Goal: Information Seeking & Learning: Check status

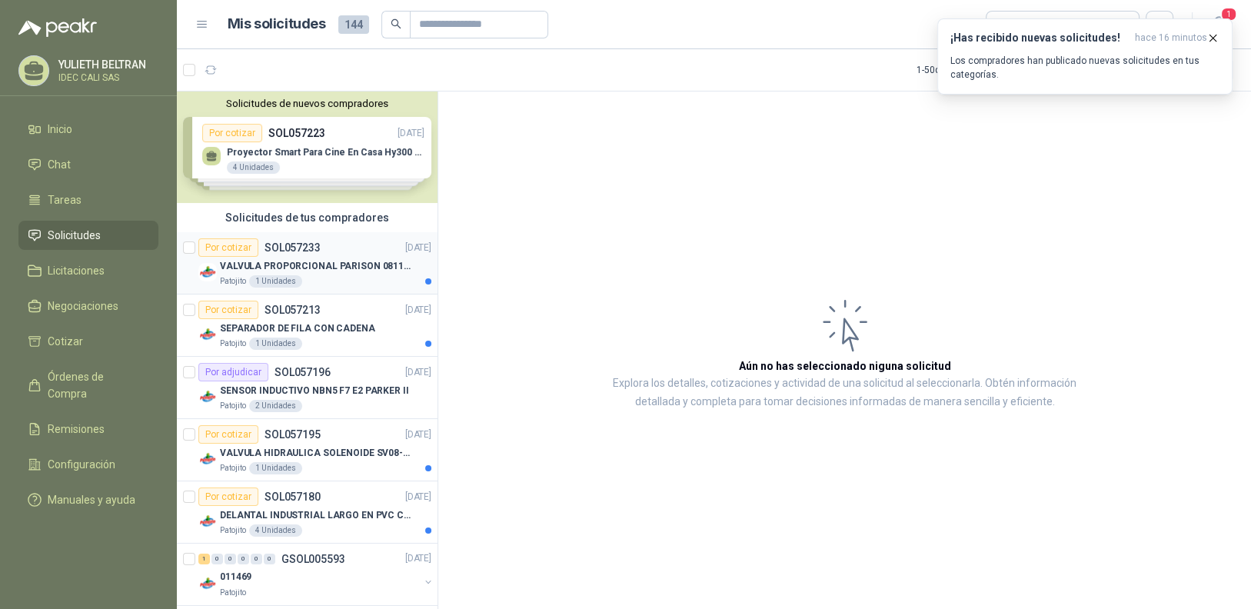
click at [364, 259] on p "VALVULA PROPORCIONAL PARISON 0811404612 / 4WRPEH6C4 REXROTH" at bounding box center [315, 266] width 191 height 15
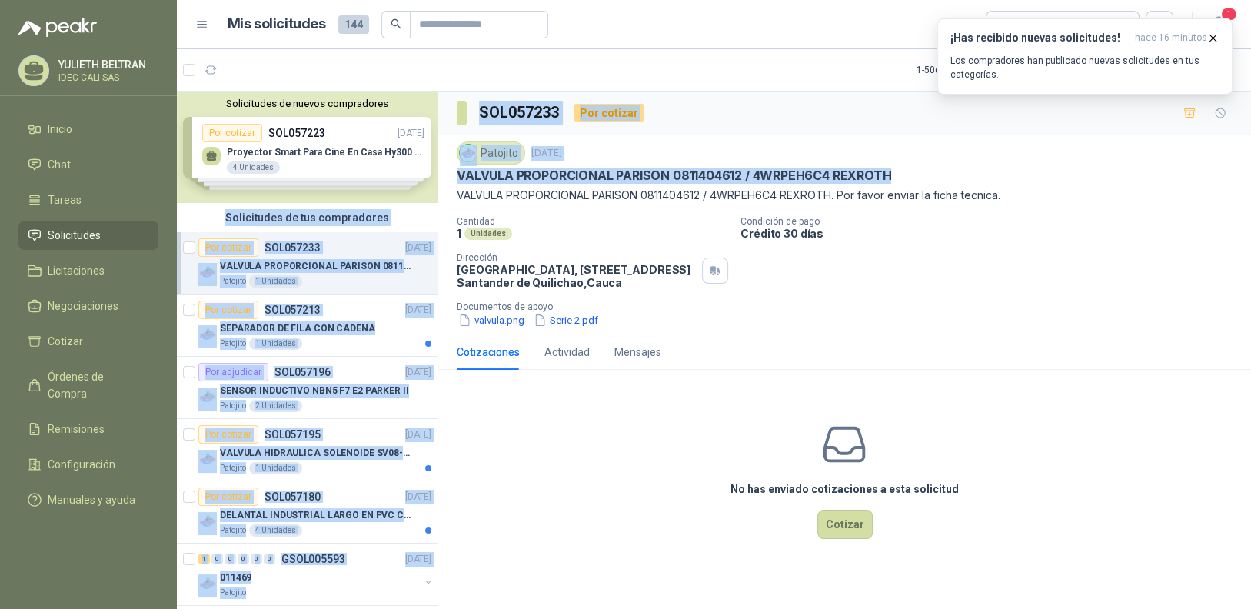
drag, startPoint x: 855, startPoint y: 174, endPoint x: 471, endPoint y: 180, distance: 384.3
click at [440, 180] on div "Patojito [DATE] VALVULA PROPORCIONAL PARISON 0811404612 / 4WRPEH6C4 [PERSON_NAM…" at bounding box center [844, 234] width 812 height 199
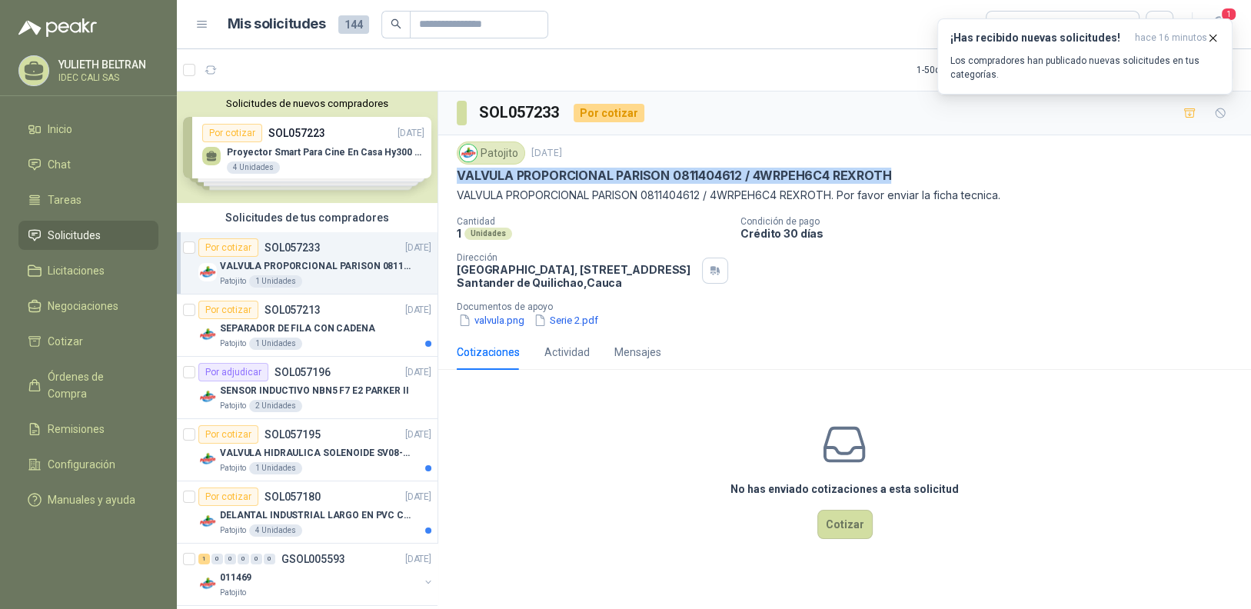
copy p "VALVULA PROPORCIONAL PARISON 0811404612 / 4WRPEH6C4 REXROTH"
click at [316, 319] on div "SEPARADOR DE FILA CON CADENA" at bounding box center [325, 328] width 211 height 18
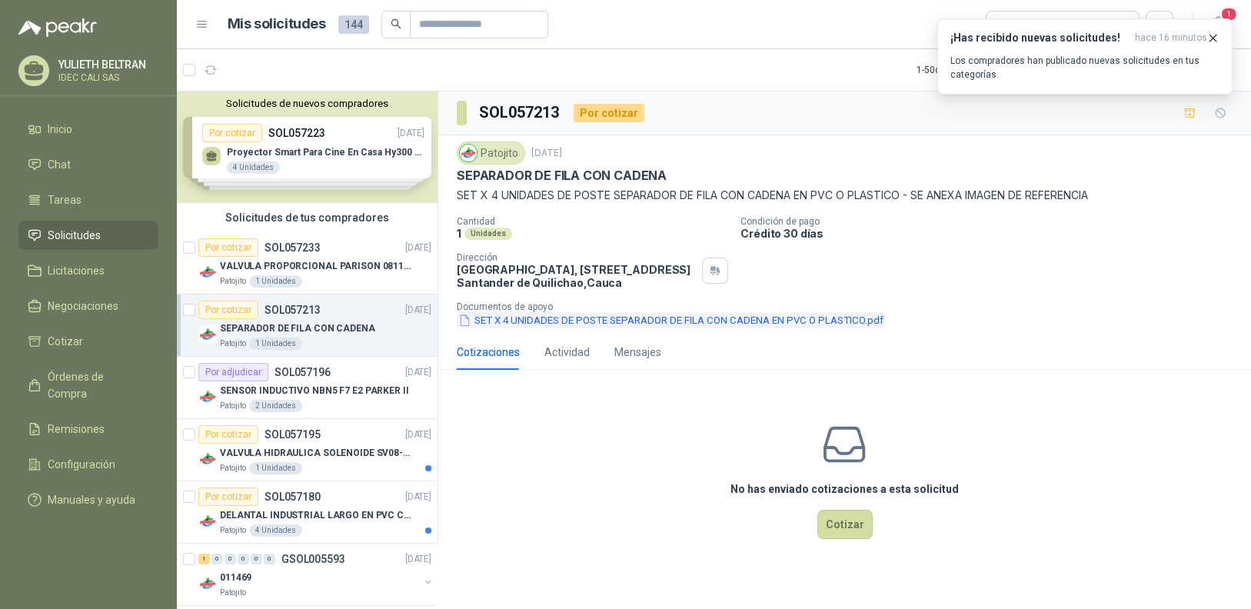
click at [592, 318] on button "SET X 4 UNIDADES DE POSTE SEPARADOR DE FILA CON CADENA EN PVC O PLASTICO.pdf" at bounding box center [671, 320] width 428 height 16
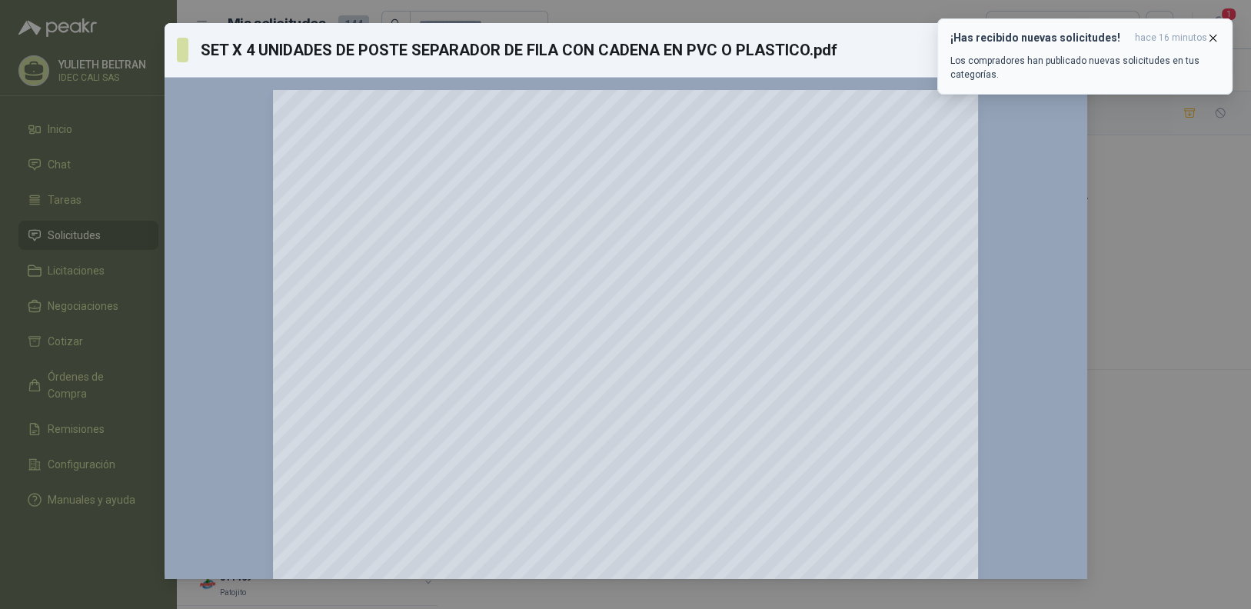
click at [1211, 36] on icon "button" at bounding box center [1212, 38] width 13 height 13
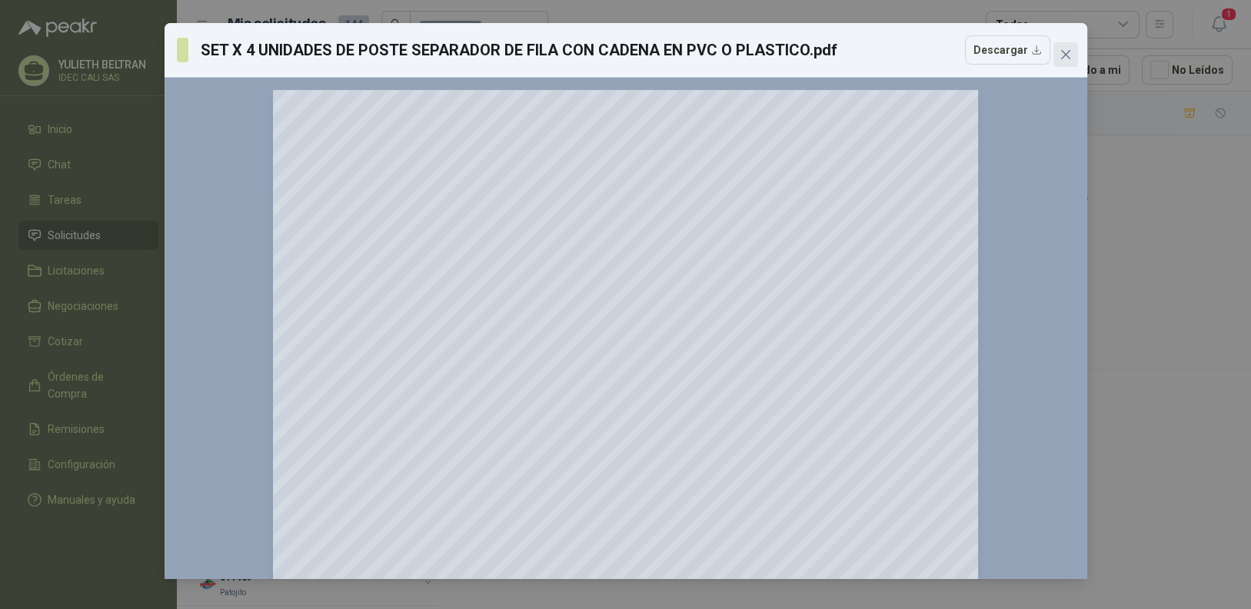
click at [1066, 55] on icon "close" at bounding box center [1065, 54] width 12 height 12
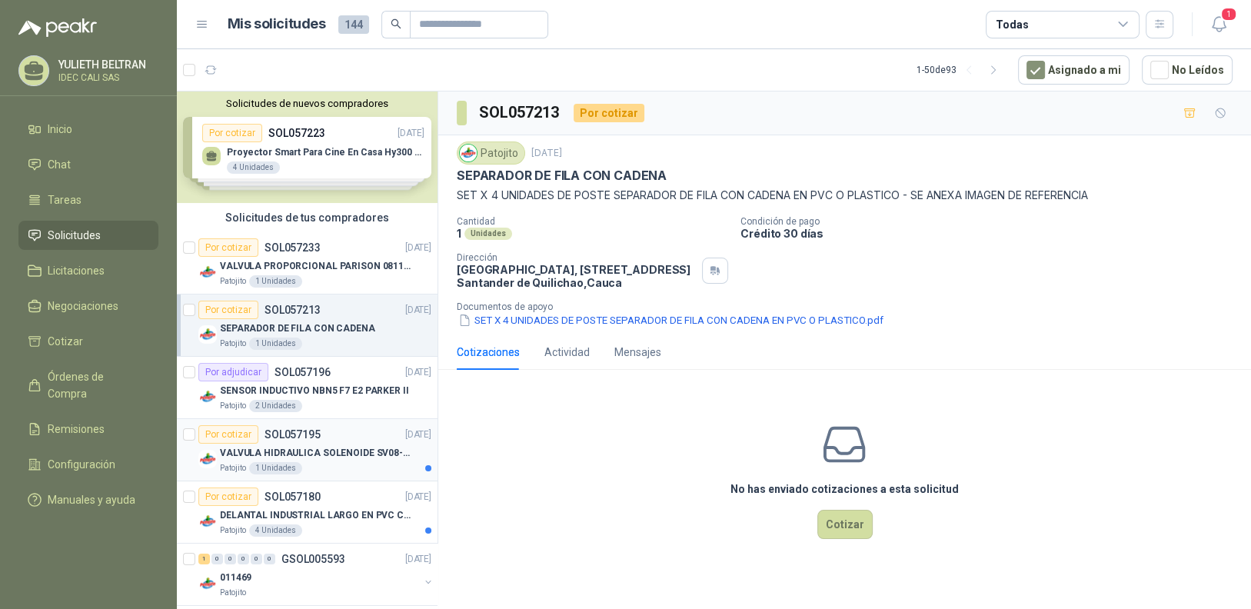
click at [309, 446] on p "VALVULA HIDRAULICA SOLENOIDE SV08-20" at bounding box center [315, 453] width 191 height 15
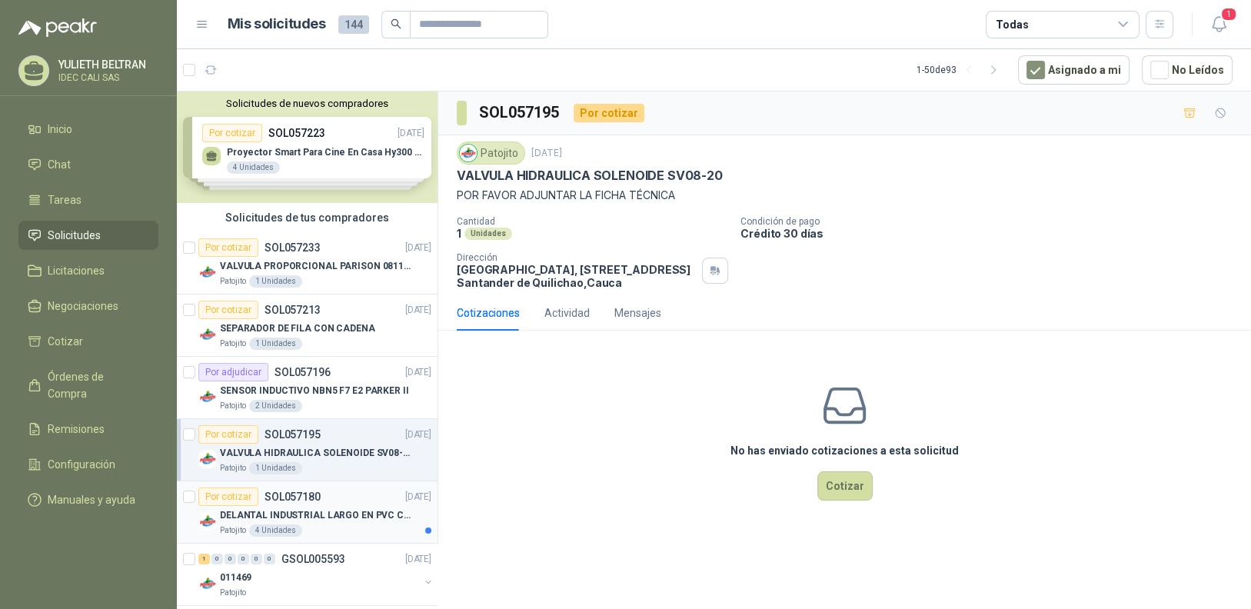
click at [349, 502] on div "Por cotizar SOL057180 [DATE]" at bounding box center [314, 496] width 233 height 18
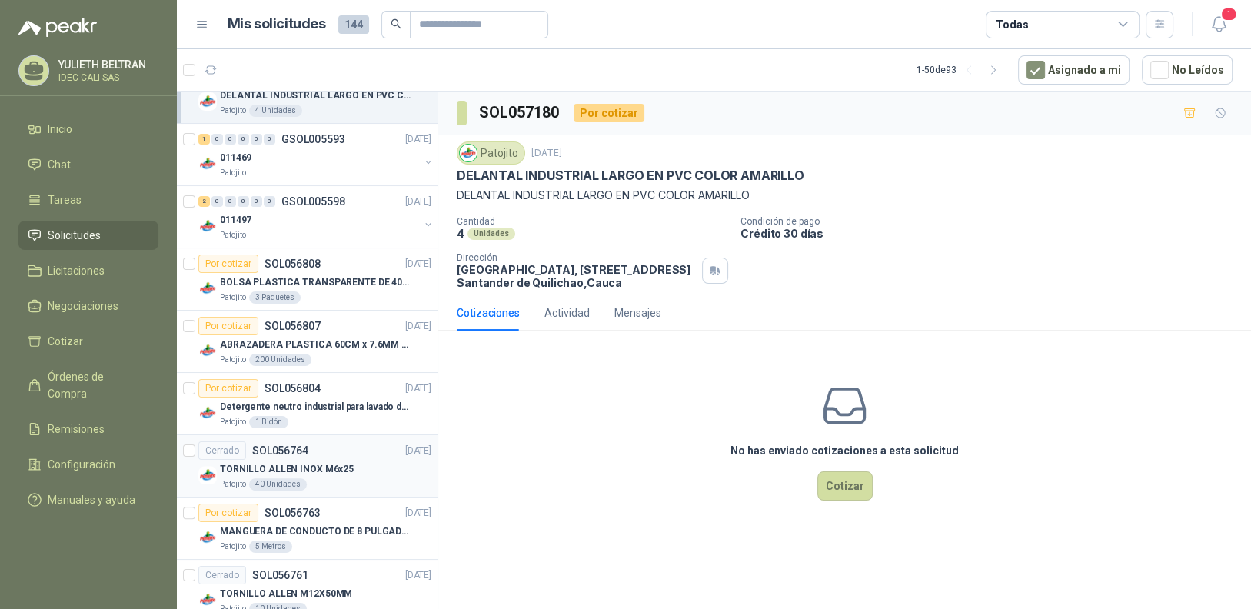
scroll to position [461, 0]
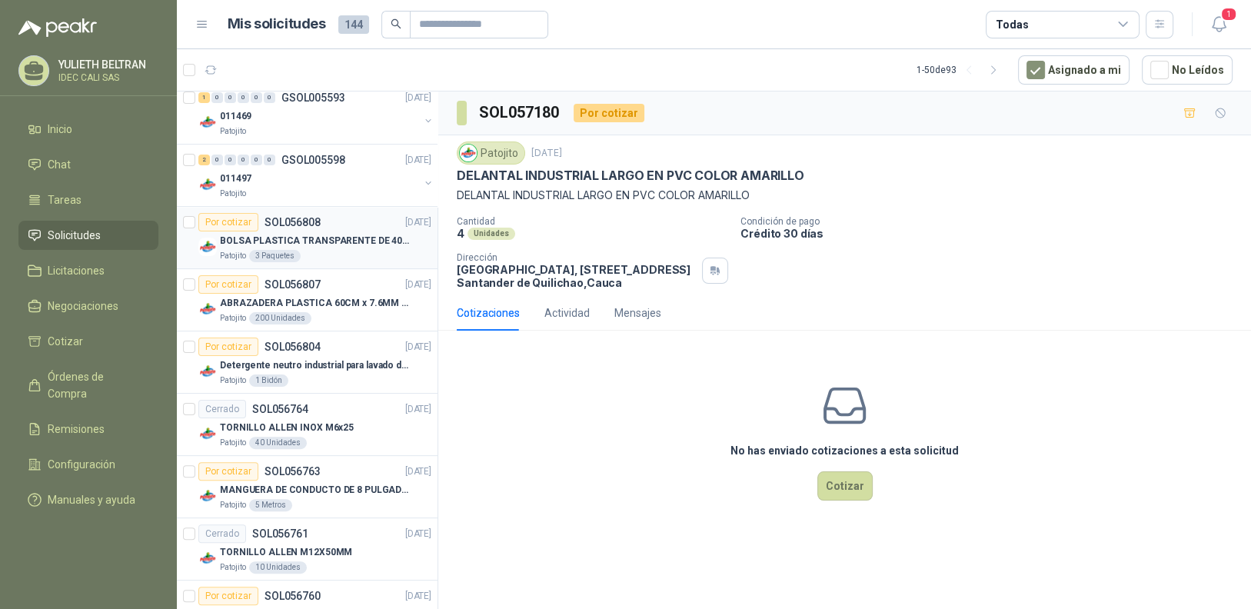
click at [317, 250] on div "Patojito 3 Paquetes" at bounding box center [325, 256] width 211 height 12
click at [347, 305] on p "ABRAZADERA PLASTICA 60CM x 7.6MM ANCHA" at bounding box center [315, 303] width 191 height 15
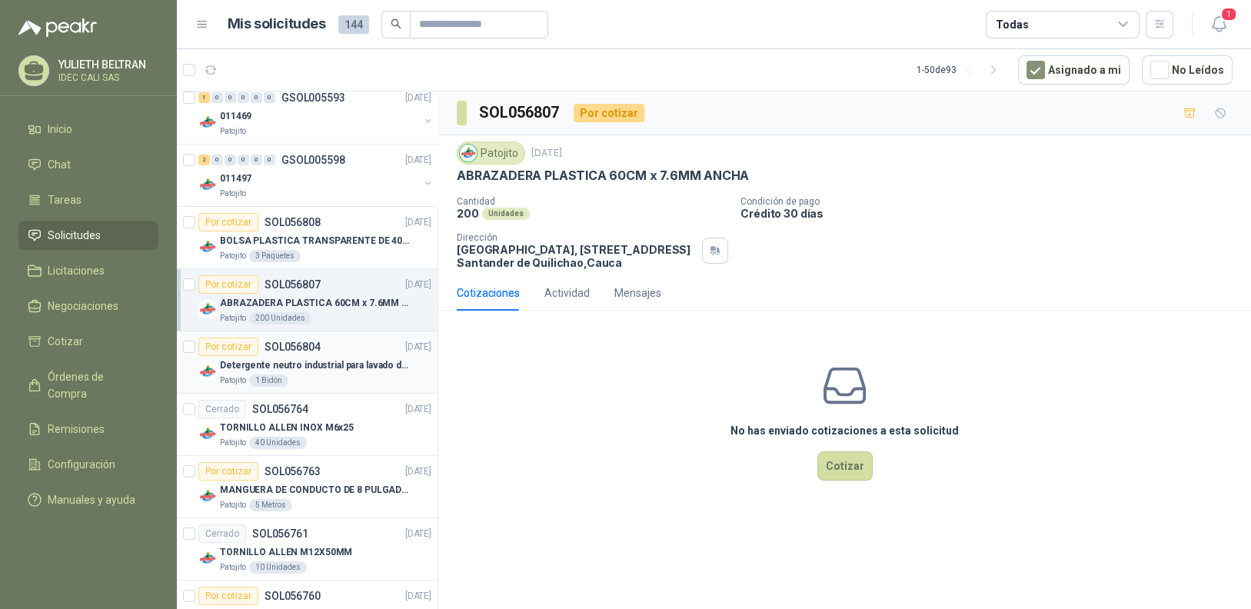
click at [338, 368] on p "Detergente neutro industrial para lavado de tanques y maquinas." at bounding box center [315, 365] width 191 height 15
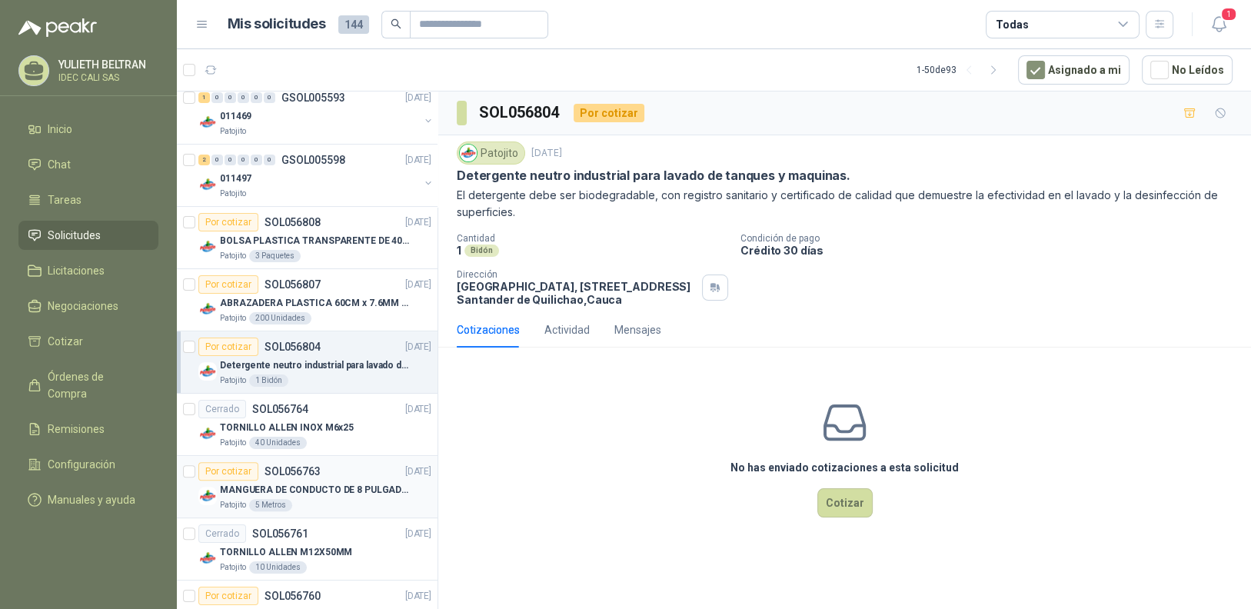
click at [340, 488] on p "MANGUERA DE CONDUCTO DE 8 PULGADAS DE ALAMBRE DE ACERO PU" at bounding box center [315, 490] width 191 height 15
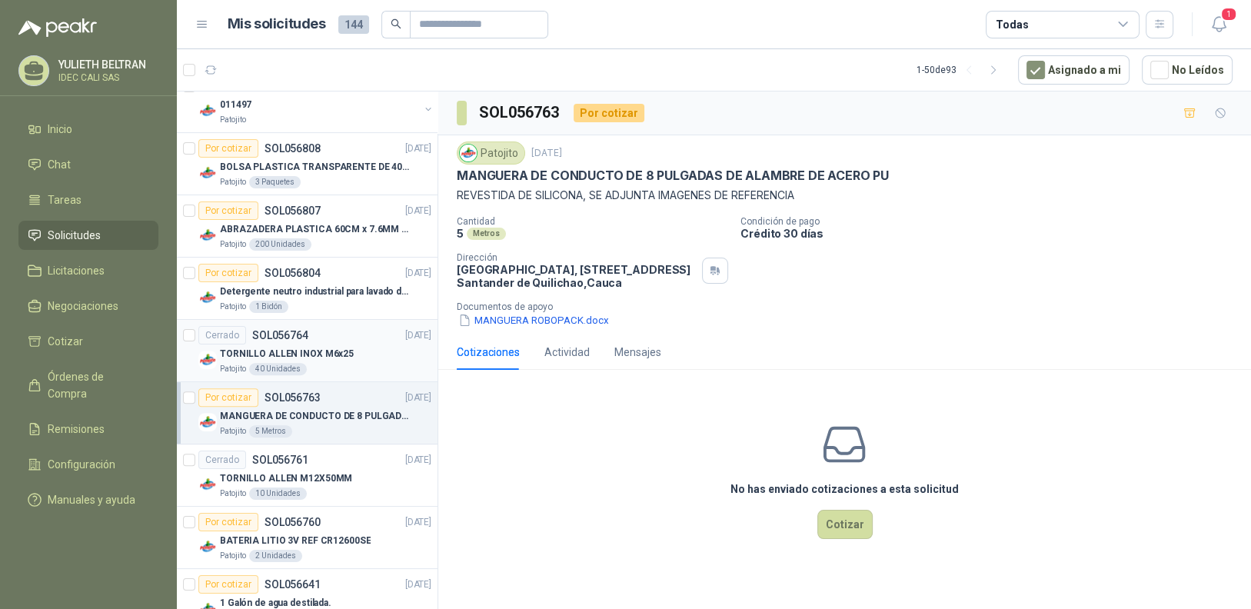
scroll to position [691, 0]
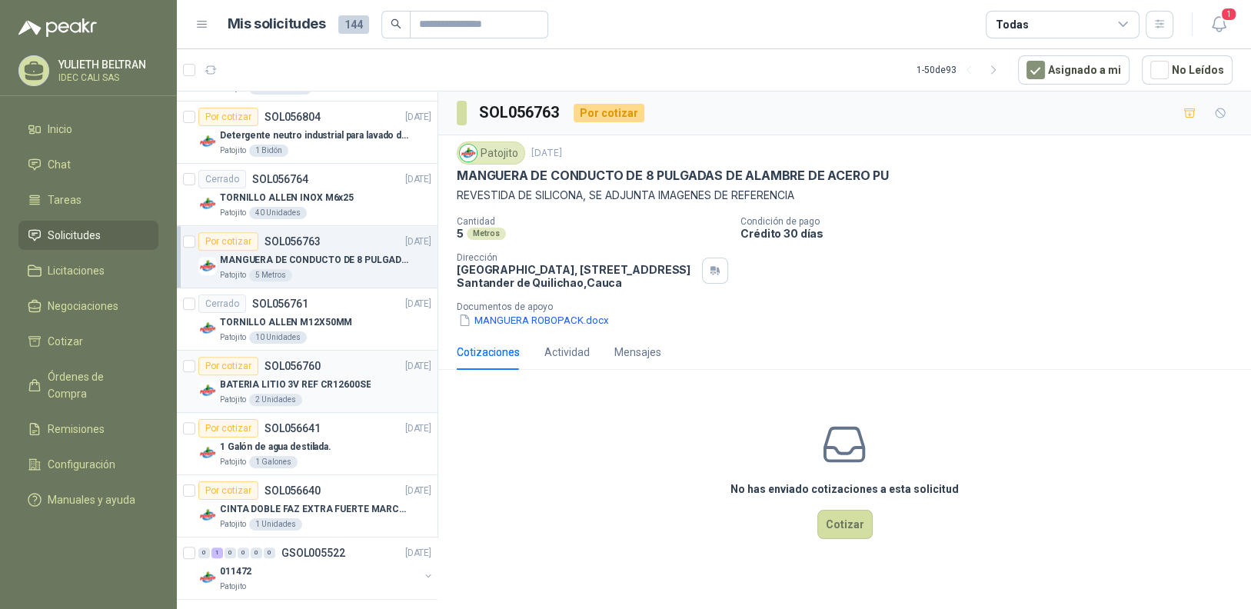
click at [326, 384] on p "BATERIA LITIO 3V REF CR12600SE" at bounding box center [295, 384] width 151 height 15
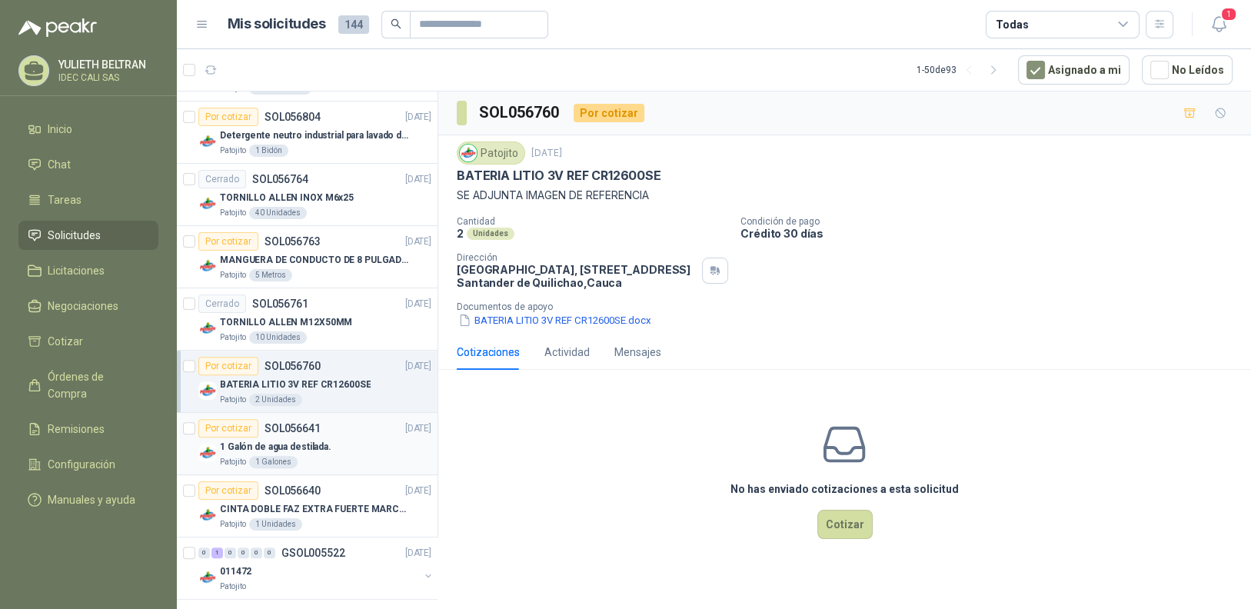
click at [345, 430] on div "Por cotizar SOL056641 [DATE]" at bounding box center [314, 428] width 233 height 18
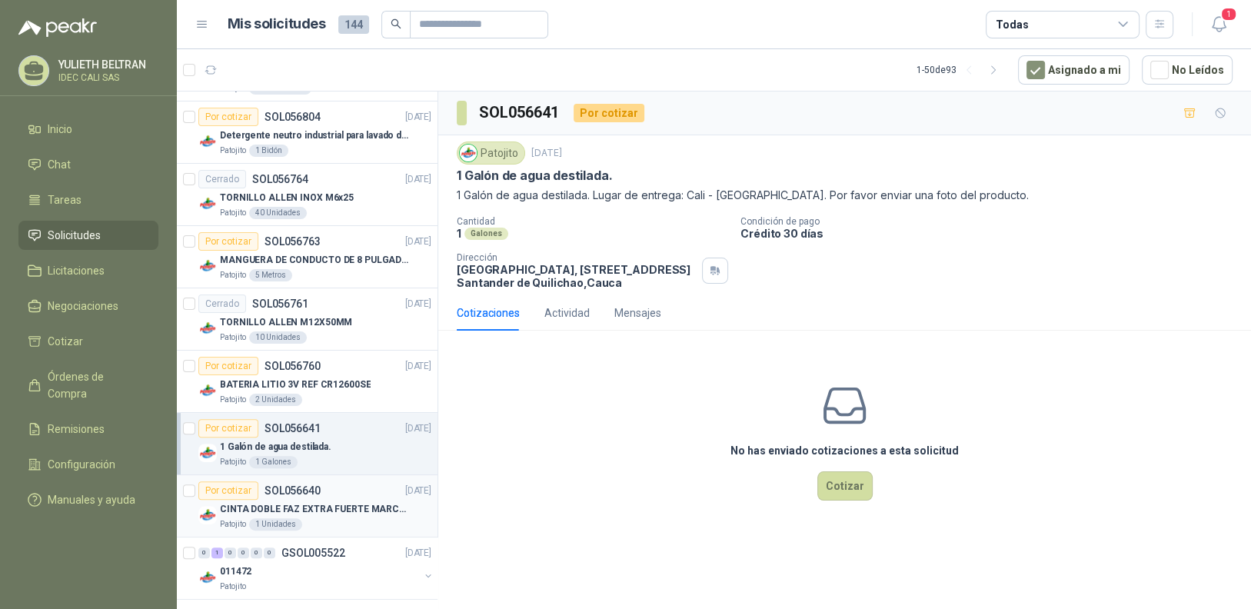
click at [331, 502] on p "CINTA DOBLE FAZ EXTRA FUERTE MARCA:3M" at bounding box center [315, 509] width 191 height 15
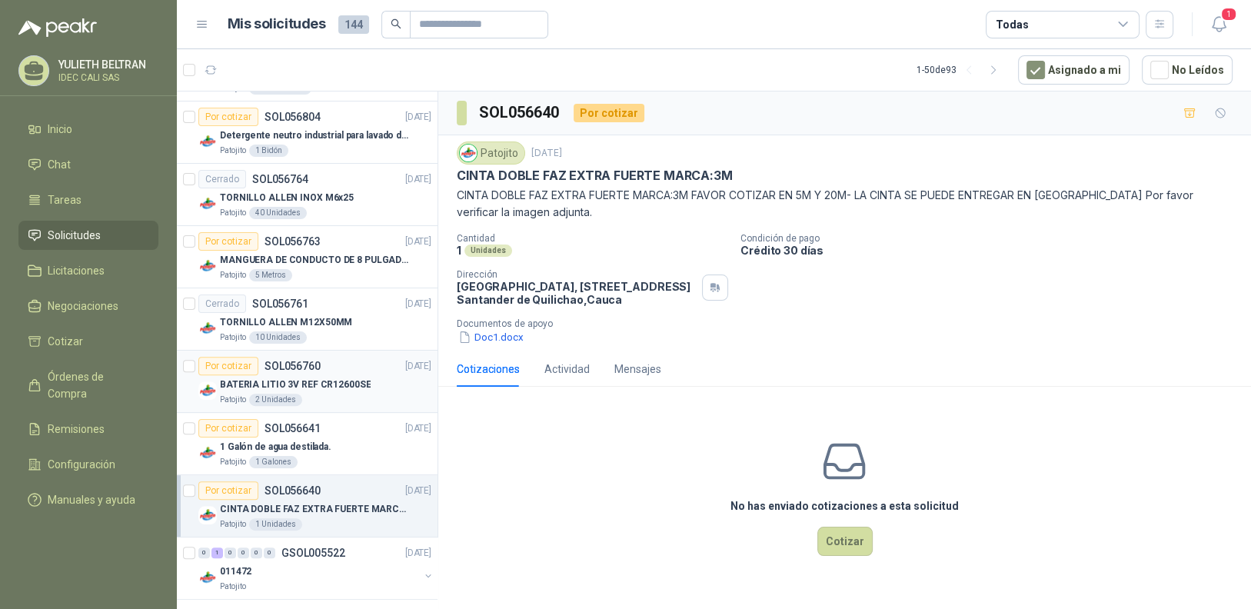
click at [327, 381] on p "BATERIA LITIO 3V REF CR12600SE" at bounding box center [295, 384] width 151 height 15
